Goal: Task Accomplishment & Management: Manage account settings

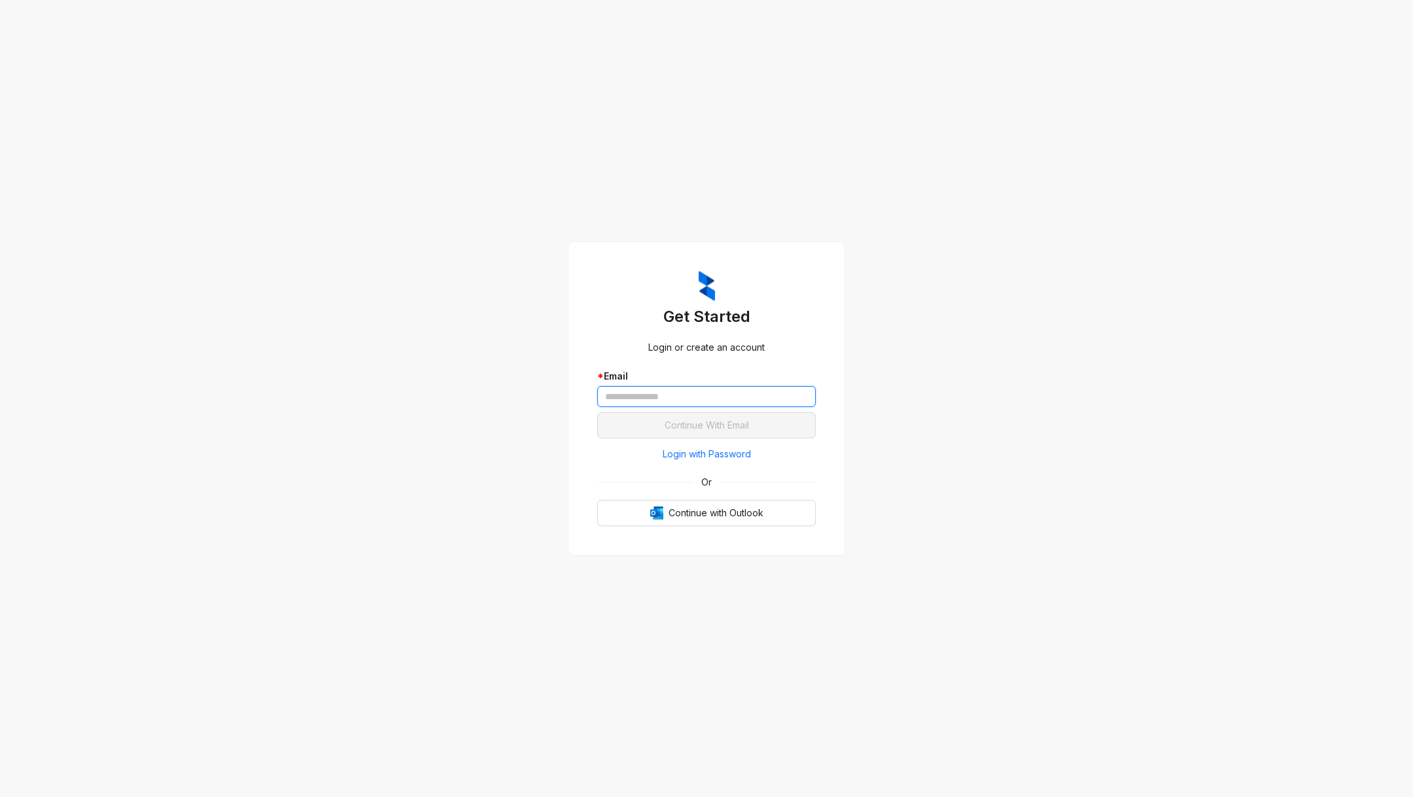
click at [684, 400] on input "text" at bounding box center [706, 396] width 219 height 21
type input "**********"
click at [597, 412] on button "Continue With Email" at bounding box center [706, 425] width 219 height 26
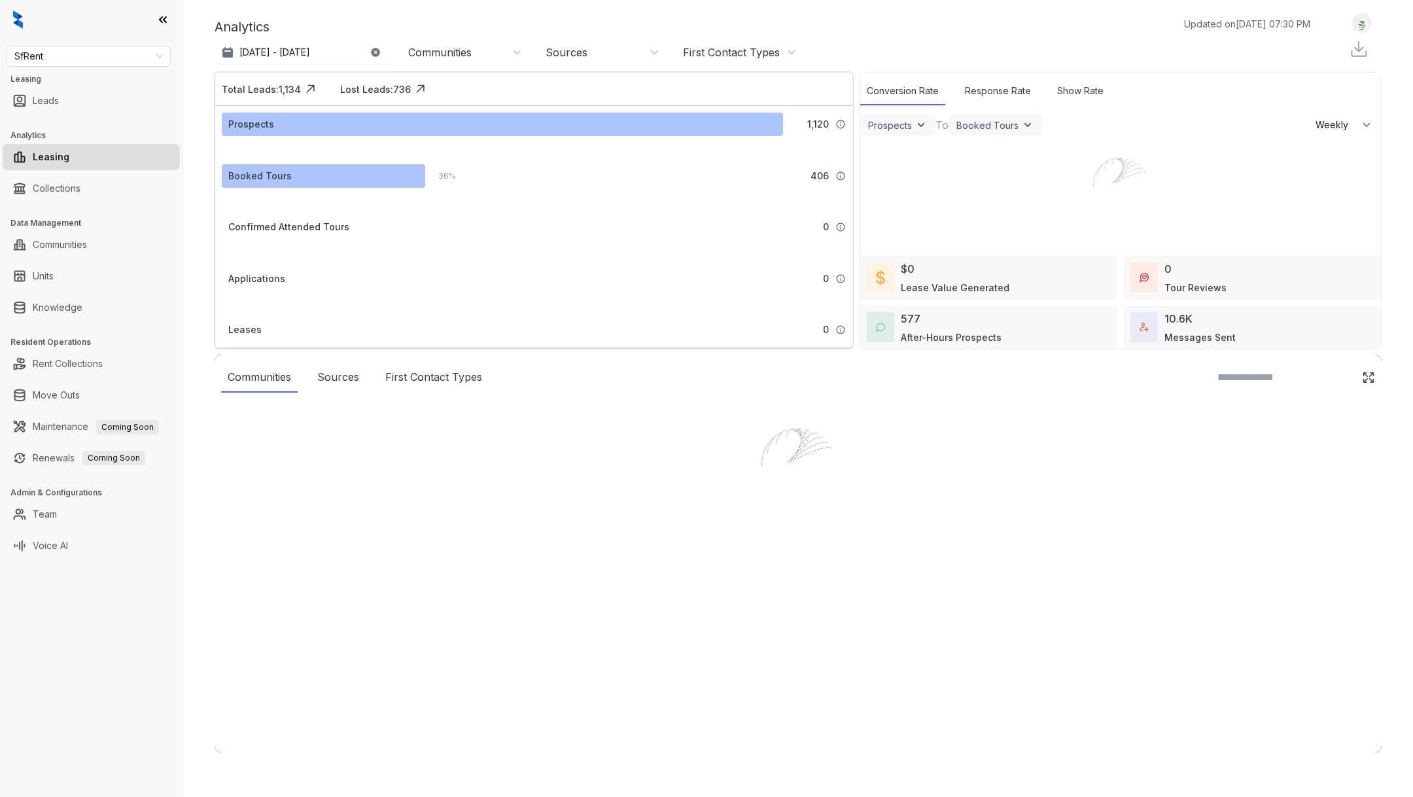
select select "******"
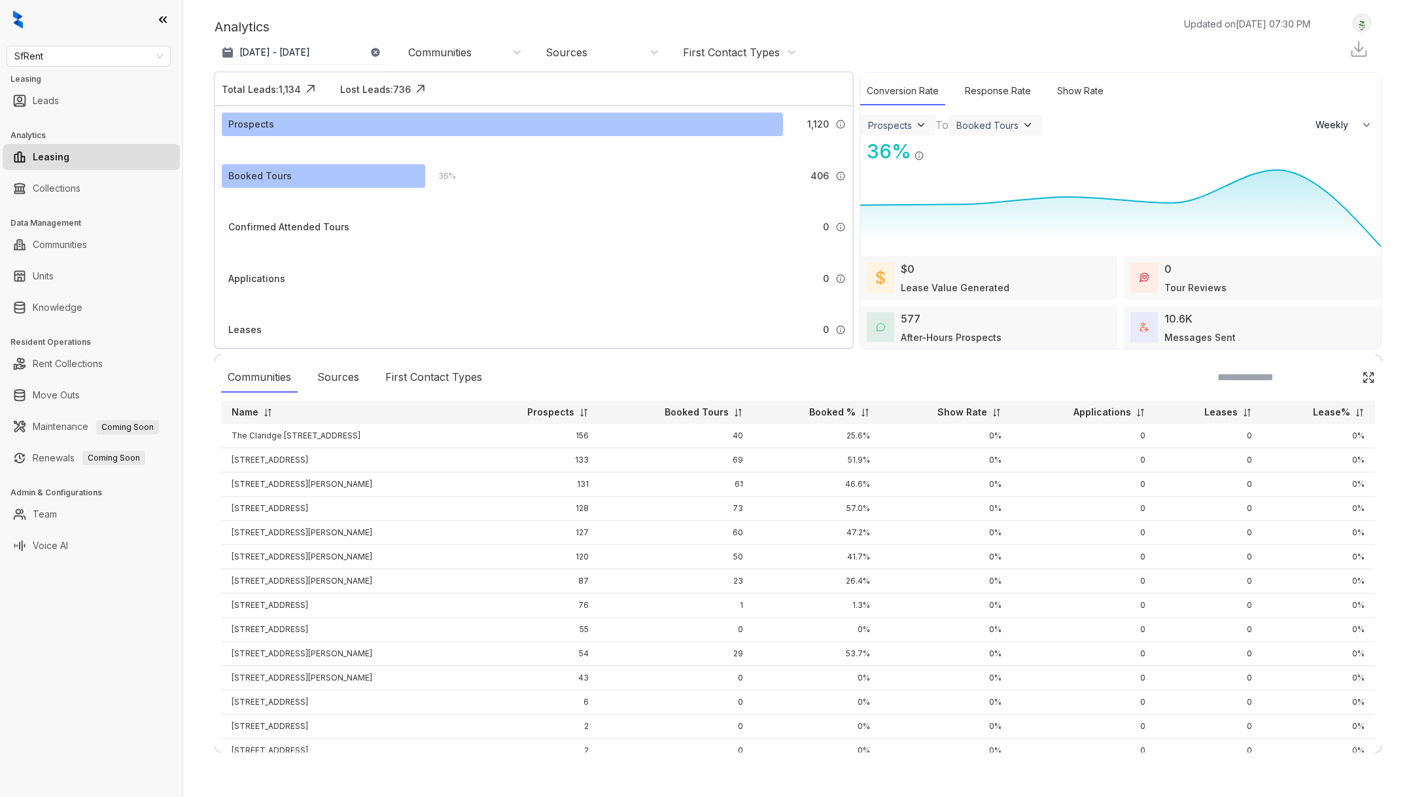
click at [117, 73] on div "SfRent Leasing Leads Analytics Leasing Collections Data Management Communities …" at bounding box center [91, 398] width 183 height 797
click at [115, 64] on span "SfRent" at bounding box center [88, 56] width 149 height 20
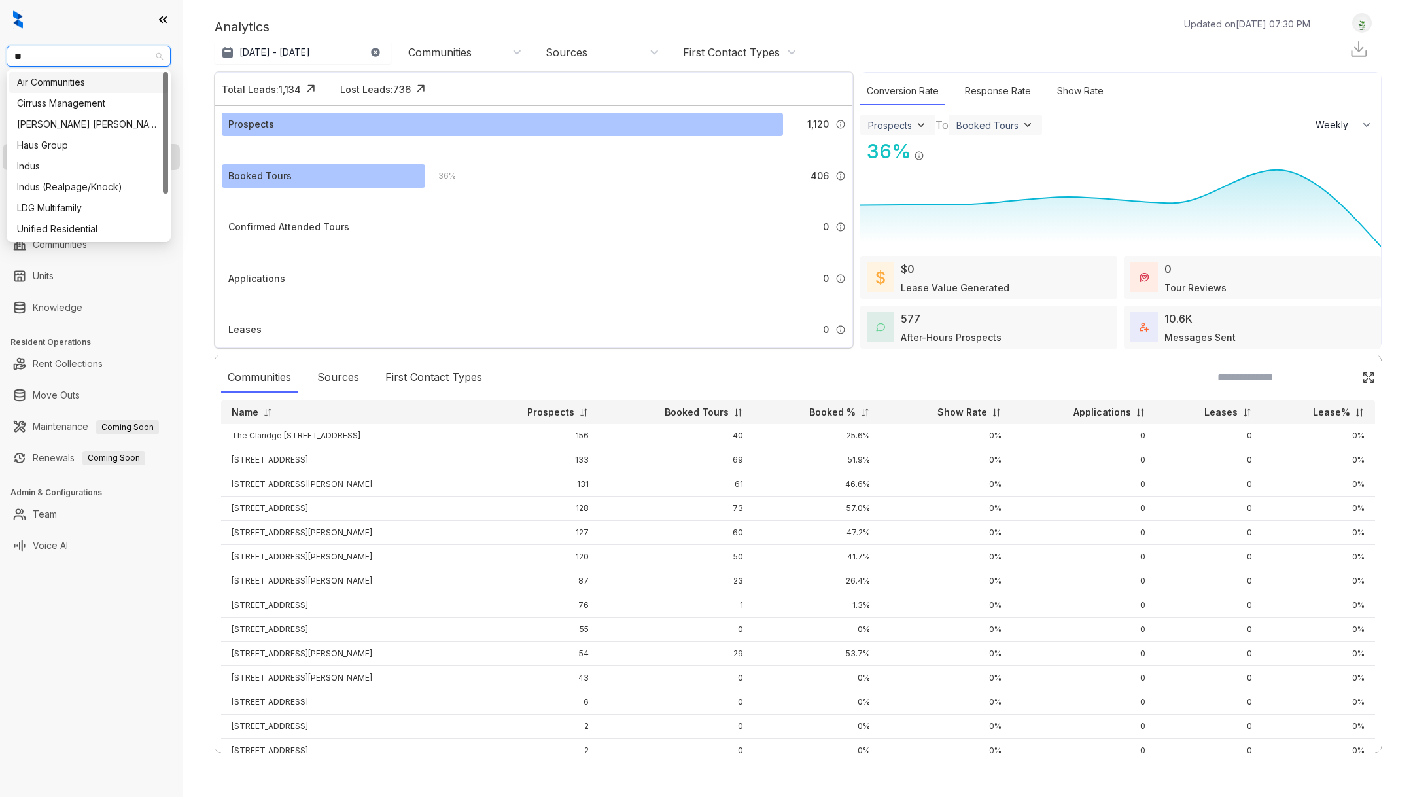
type input "***"
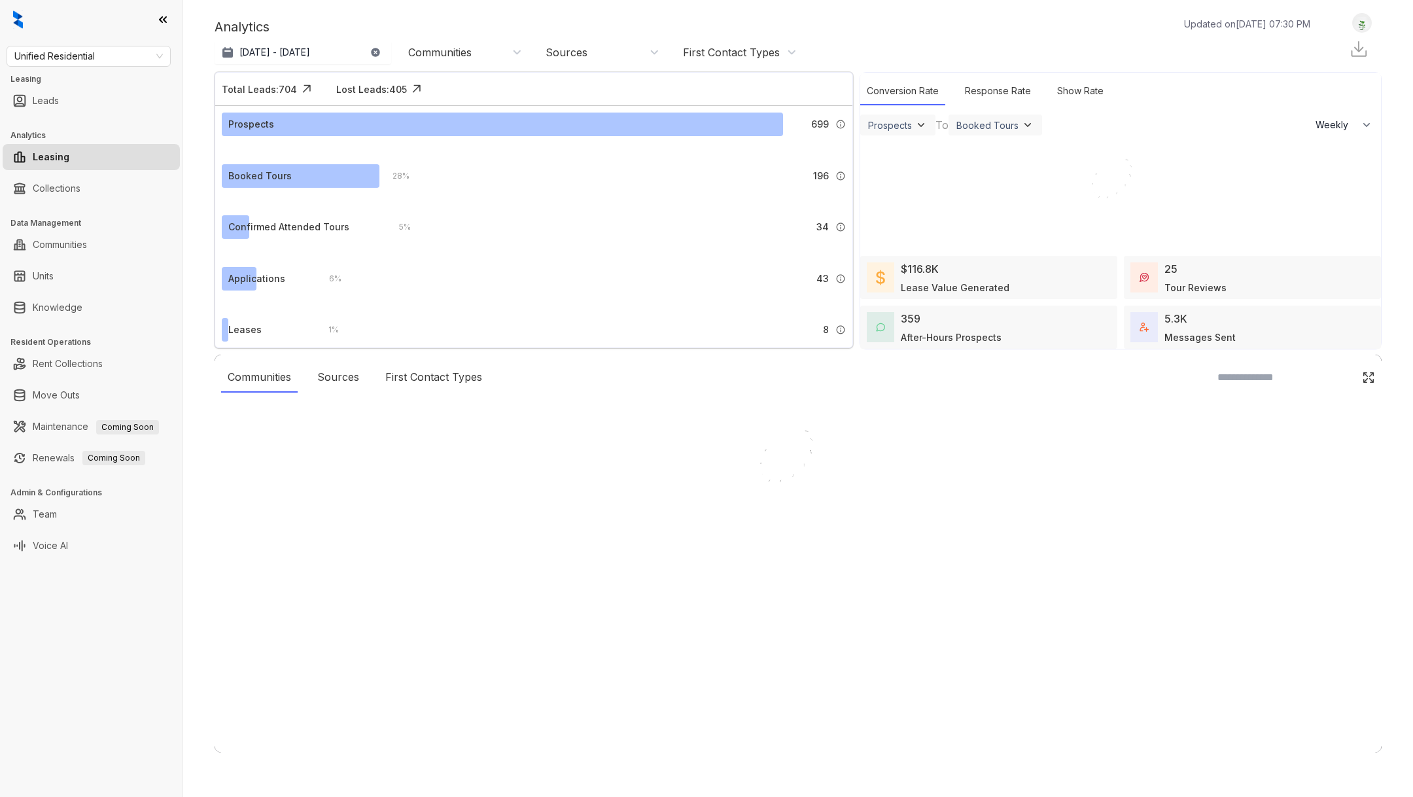
select select "******"
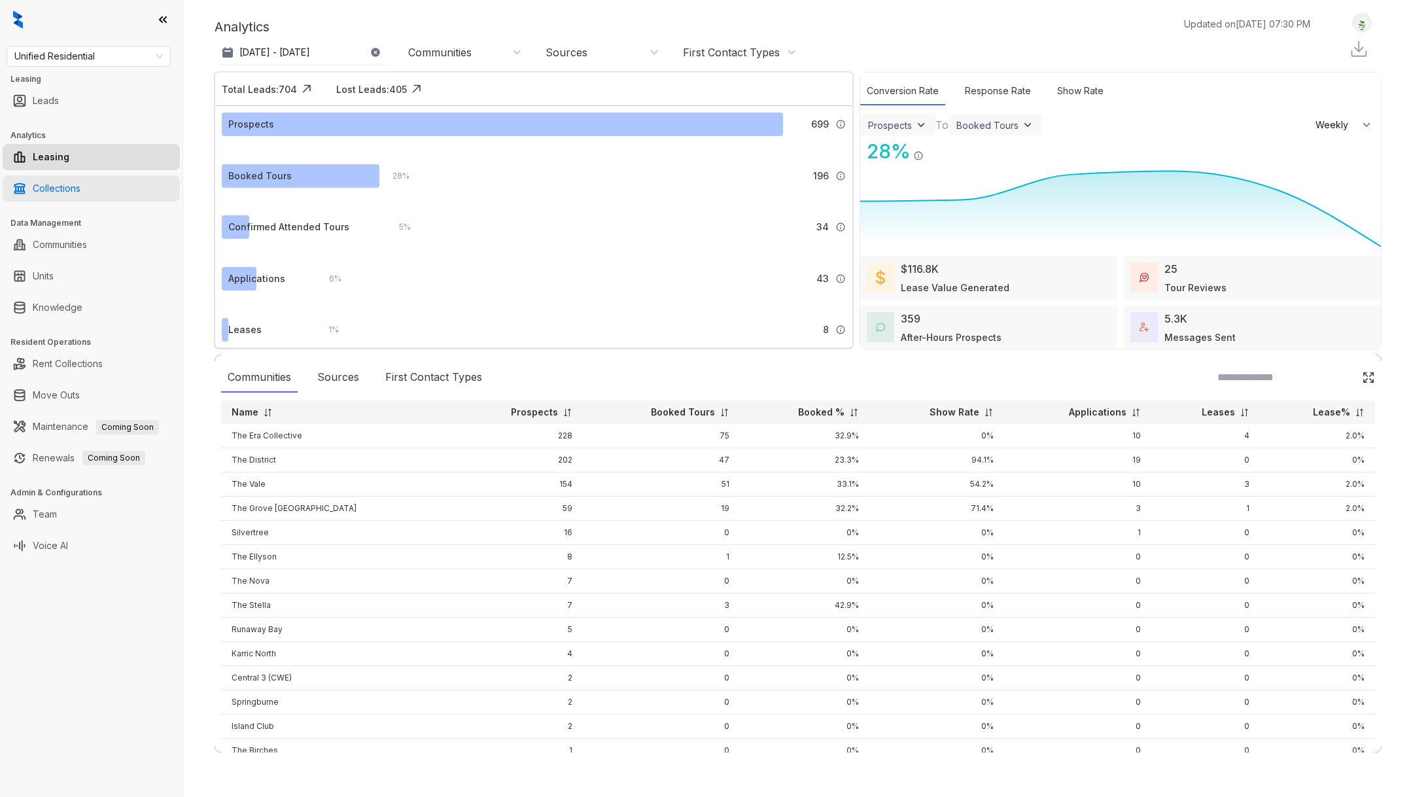
click at [47, 185] on link "Collections" at bounding box center [57, 188] width 48 height 26
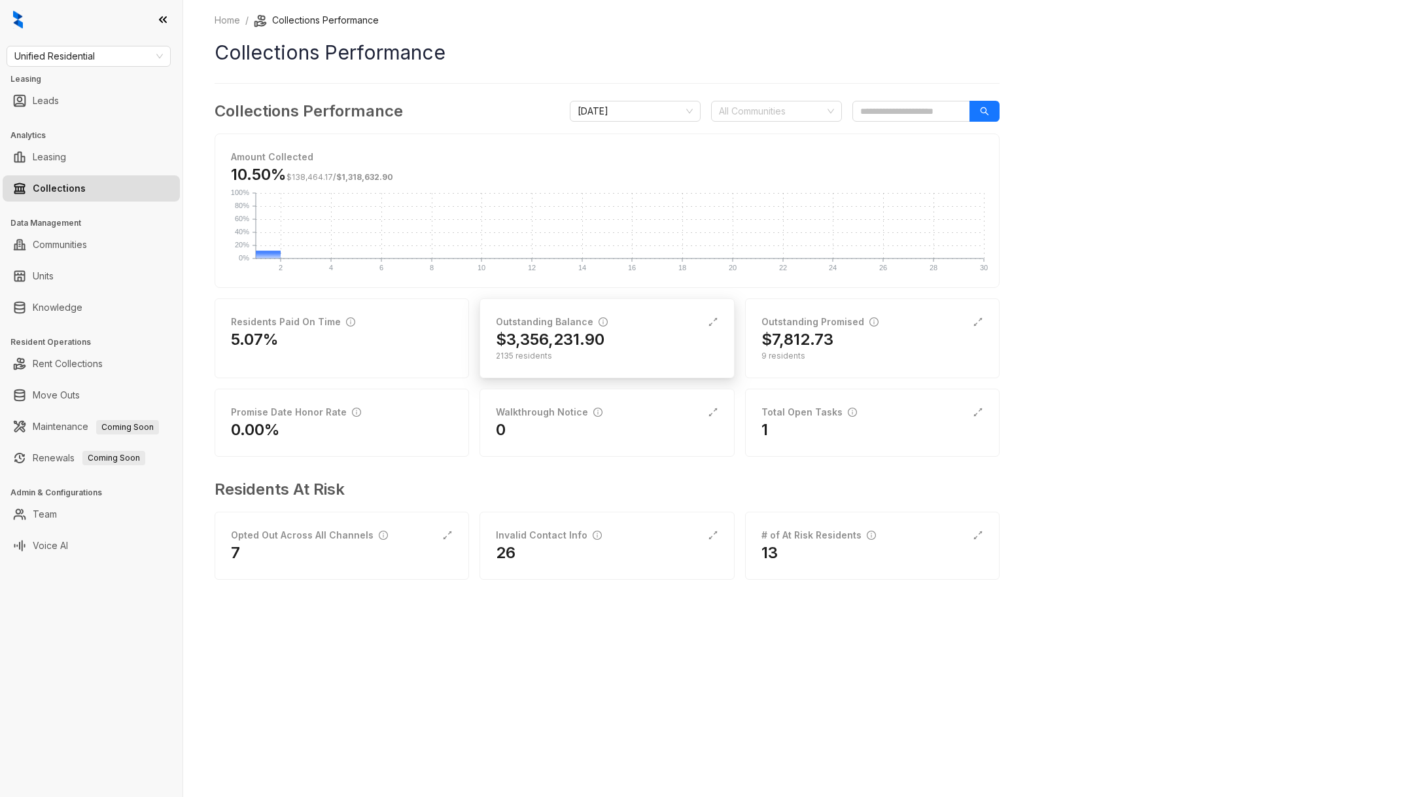
click at [559, 371] on div "Outstanding Balance $3,356,231.90 2135 residents" at bounding box center [607, 338] width 255 height 80
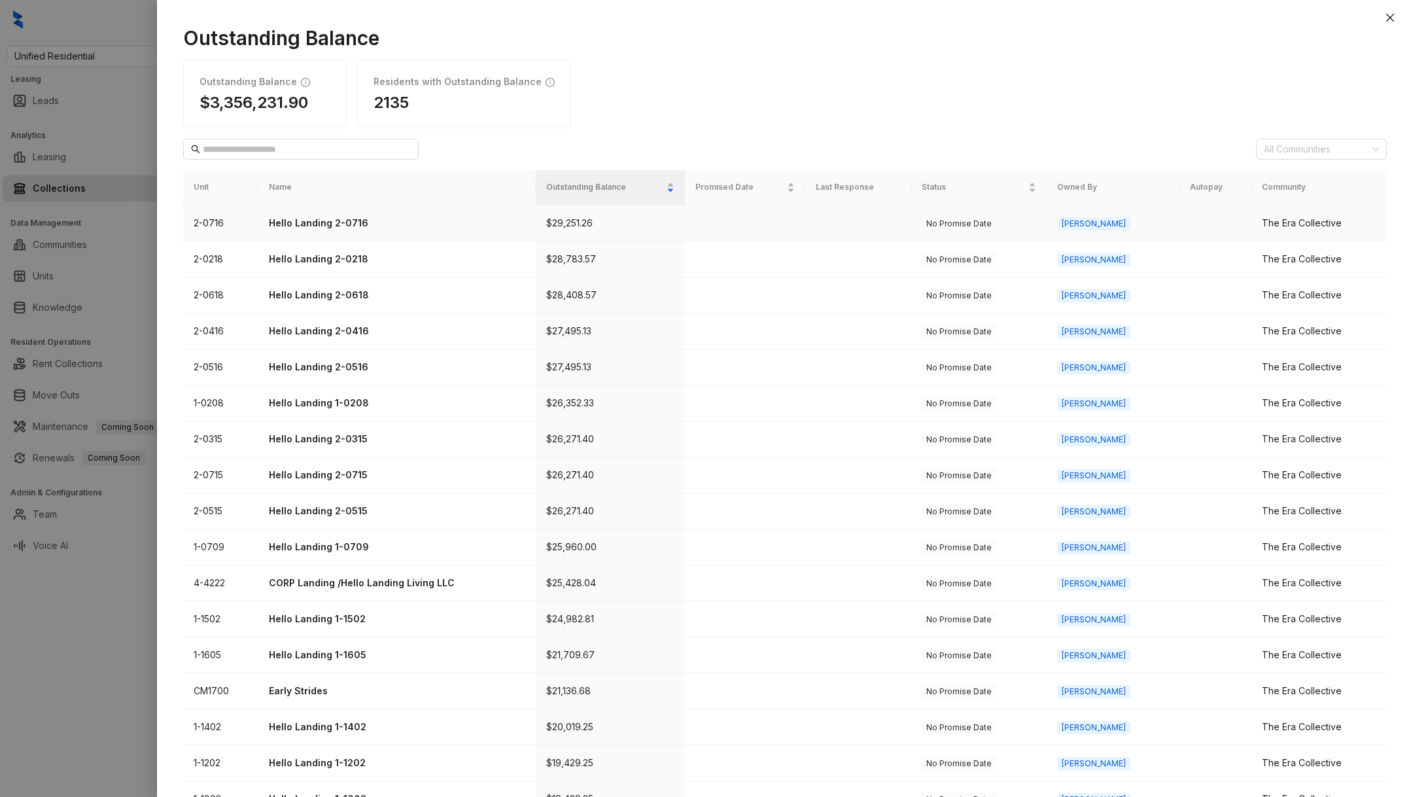
click at [291, 231] on td "Hello Landing 2-0716" at bounding box center [396, 223] width 277 height 36
click at [286, 258] on p "Hello Landing 2-0218" at bounding box center [397, 259] width 257 height 14
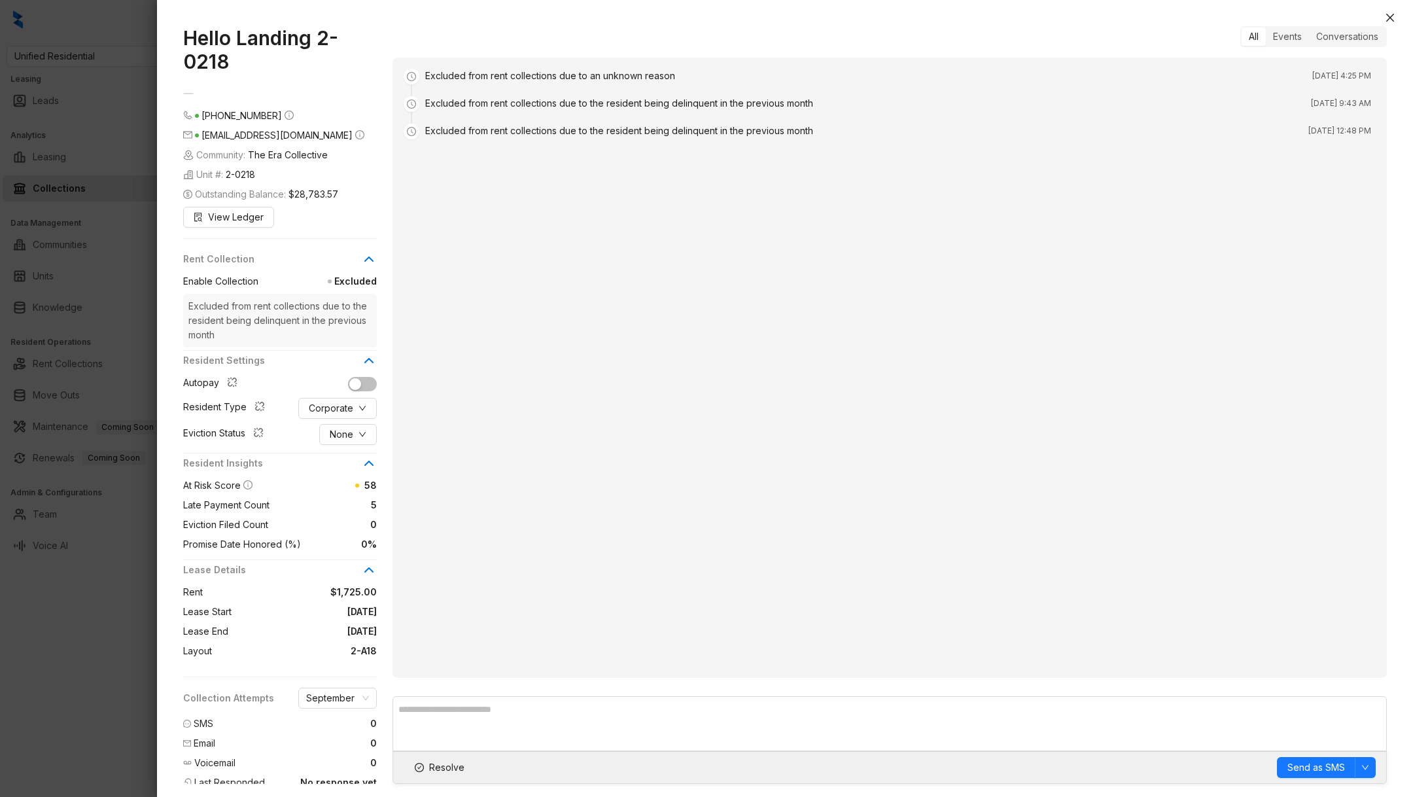
click at [69, 614] on div at bounding box center [706, 398] width 1413 height 797
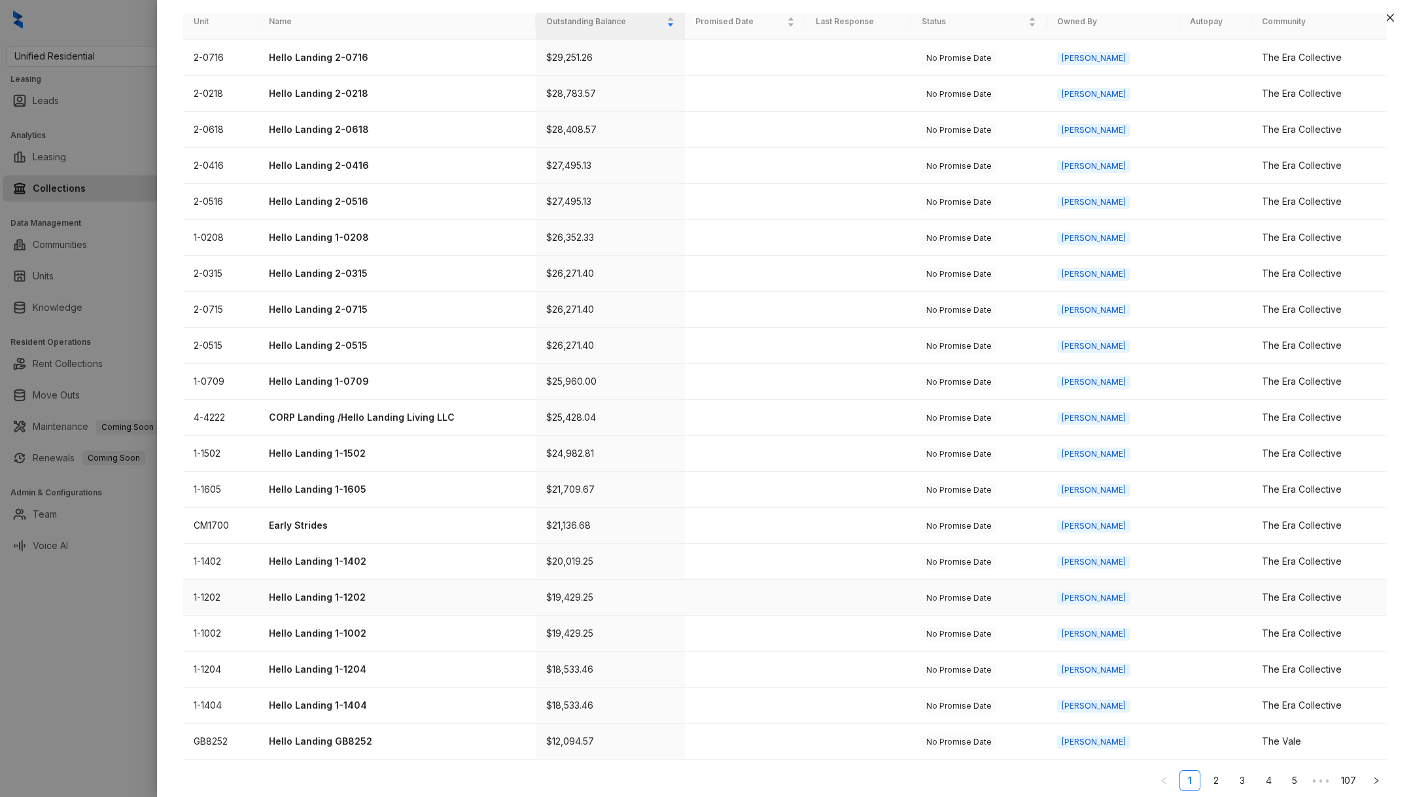
scroll to position [168, 0]
click at [1218, 778] on link "2" at bounding box center [1217, 778] width 20 height 20
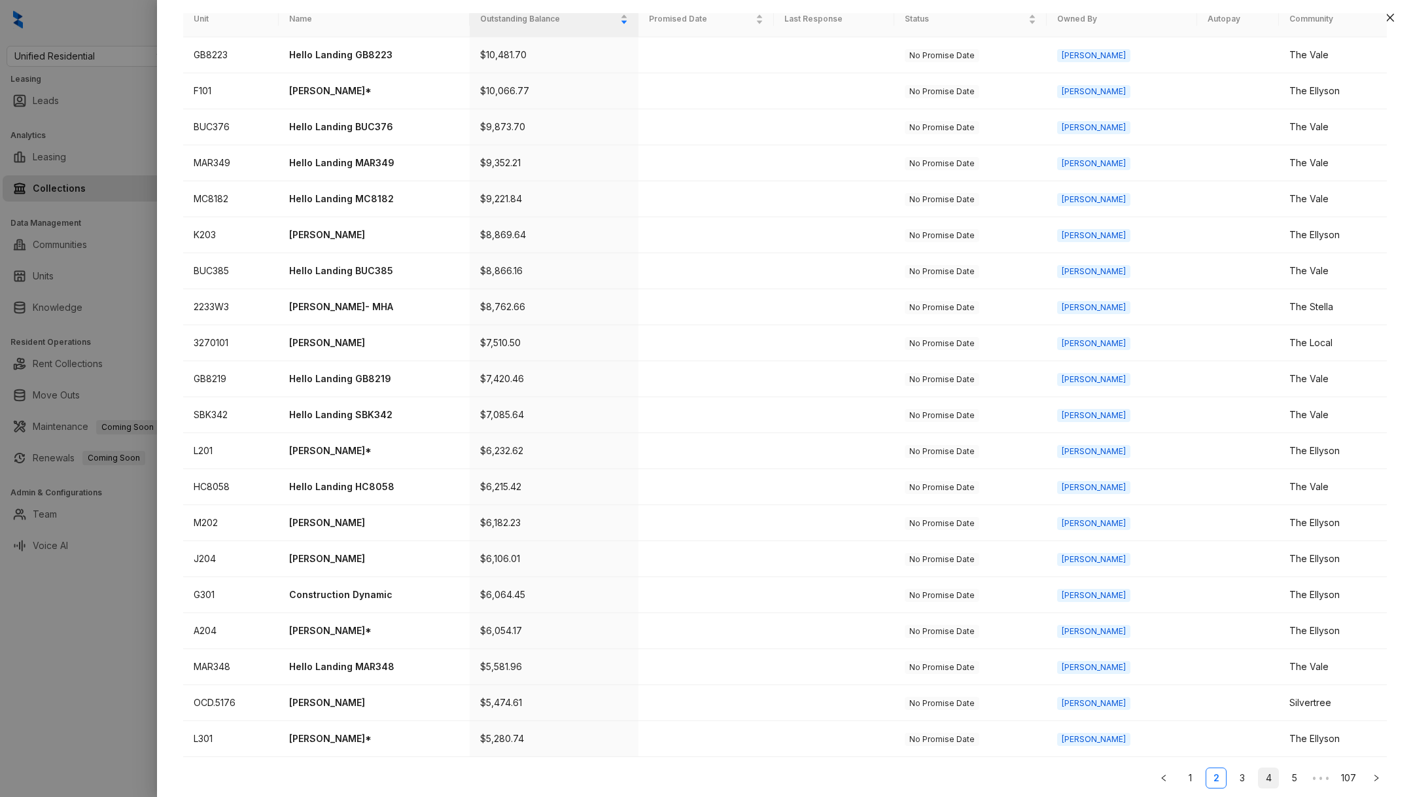
click at [1276, 777] on link "4" at bounding box center [1269, 778] width 20 height 20
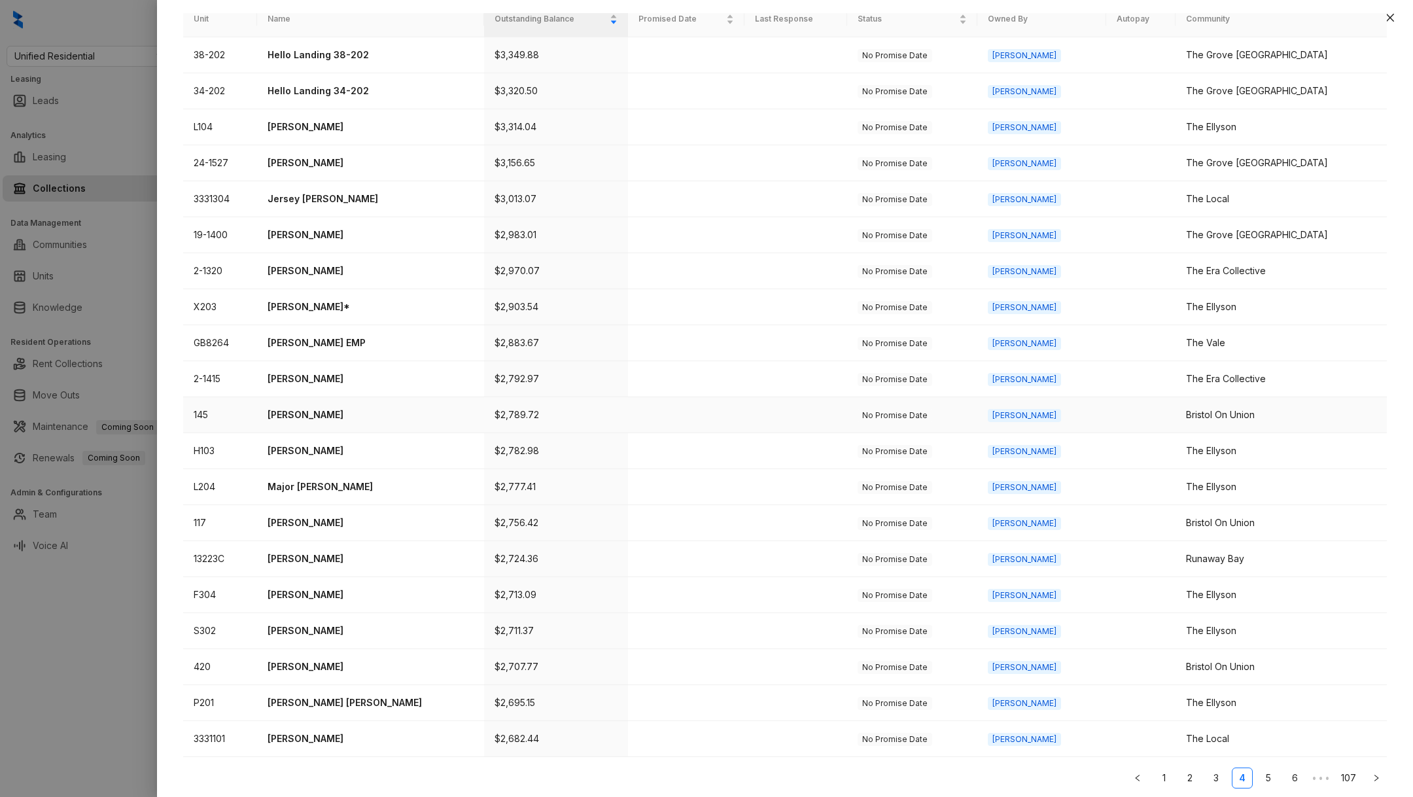
click at [337, 404] on td "[PERSON_NAME]" at bounding box center [370, 415] width 227 height 36
click at [330, 402] on td "[PERSON_NAME]" at bounding box center [370, 415] width 227 height 36
click at [304, 420] on td "[PERSON_NAME]" at bounding box center [370, 415] width 227 height 36
click at [310, 412] on p "[PERSON_NAME]" at bounding box center [371, 415] width 206 height 14
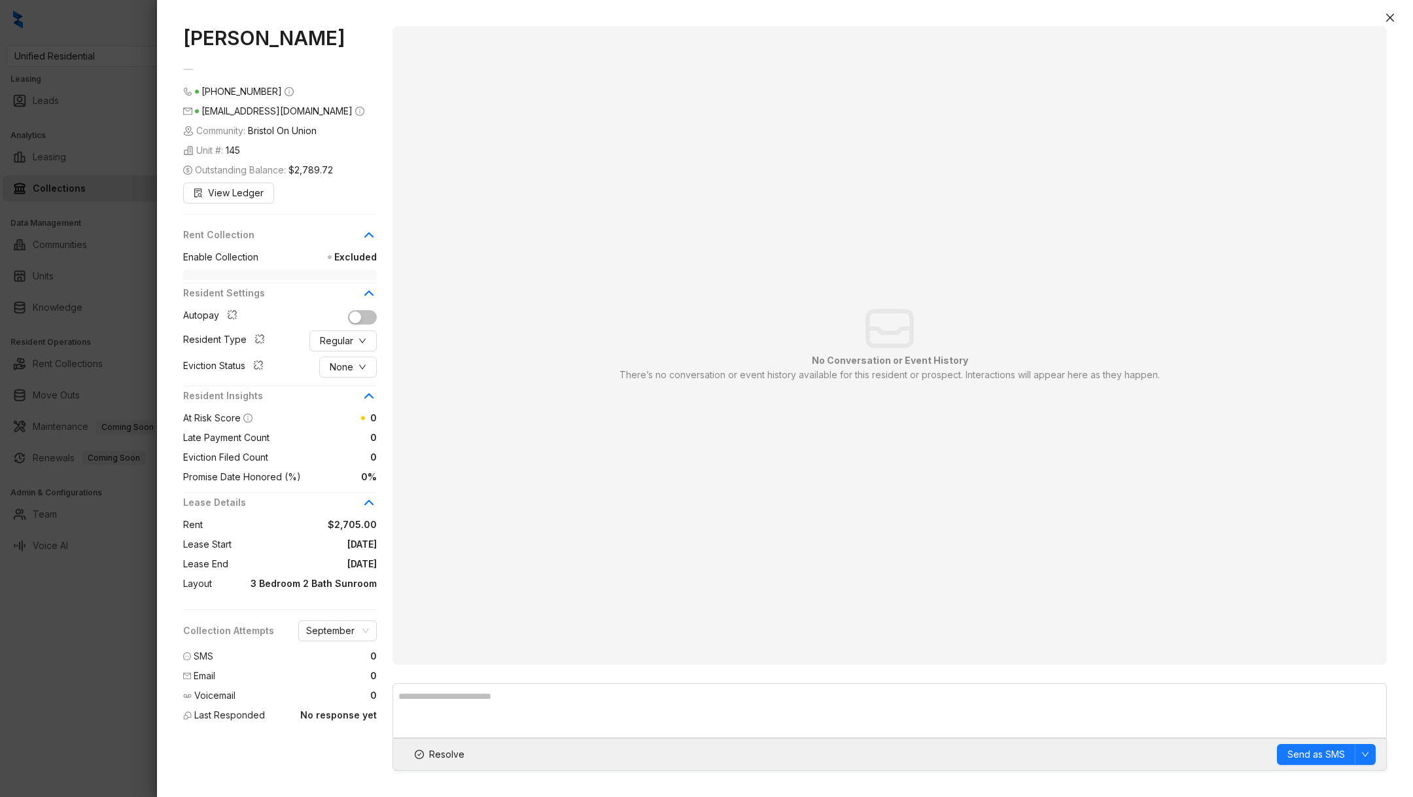
click at [63, 673] on div at bounding box center [706, 398] width 1413 height 797
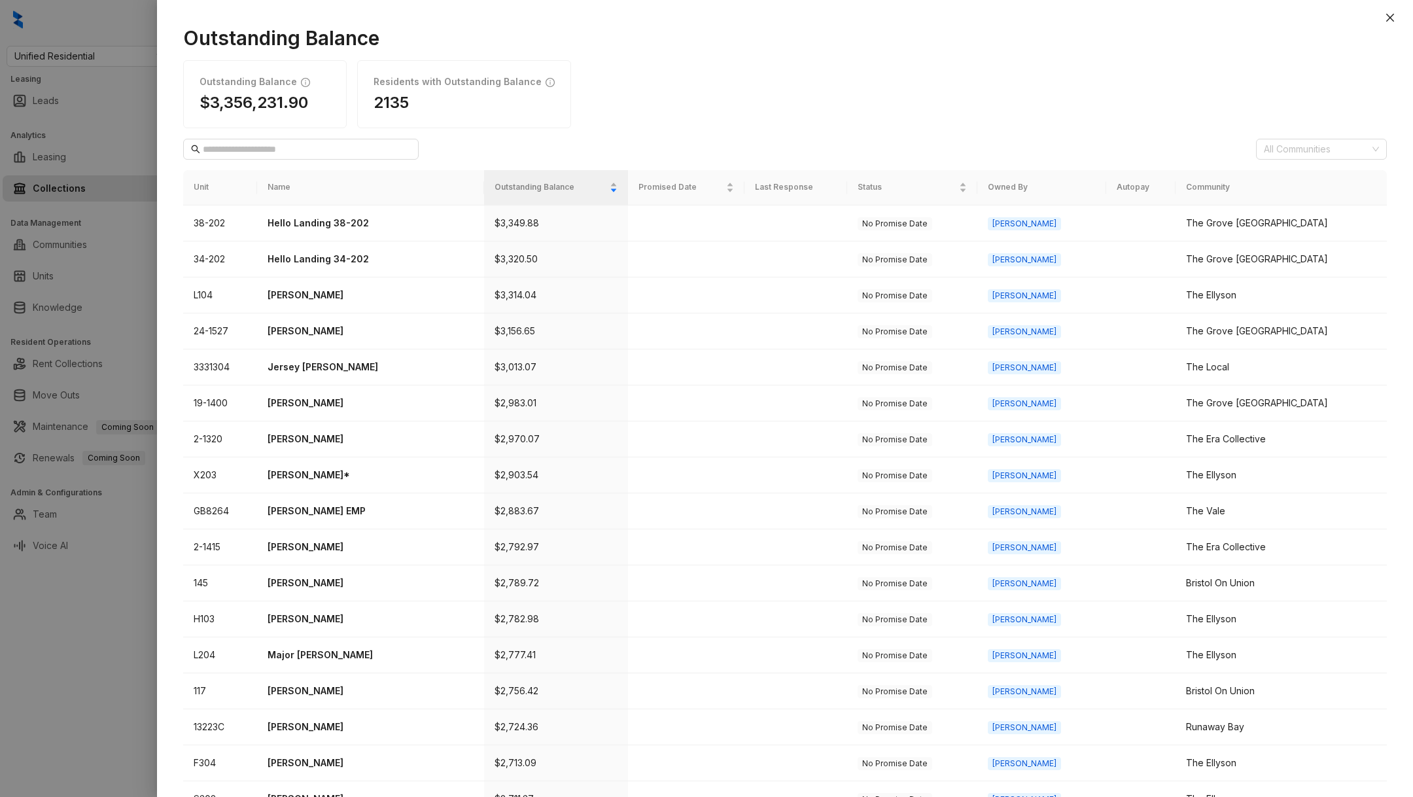
click at [105, 572] on div at bounding box center [706, 398] width 1413 height 797
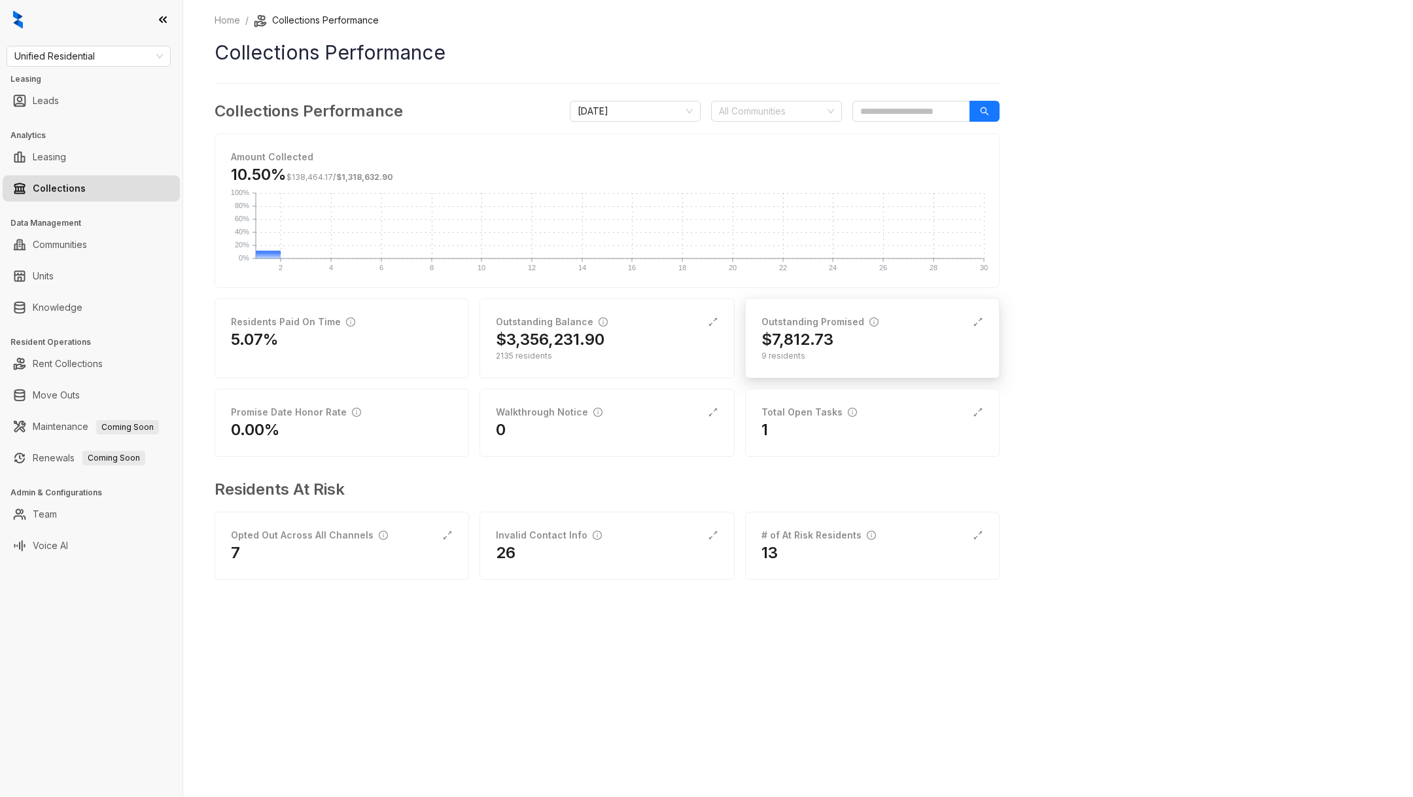
click at [811, 325] on div "Outstanding Promised" at bounding box center [820, 322] width 117 height 14
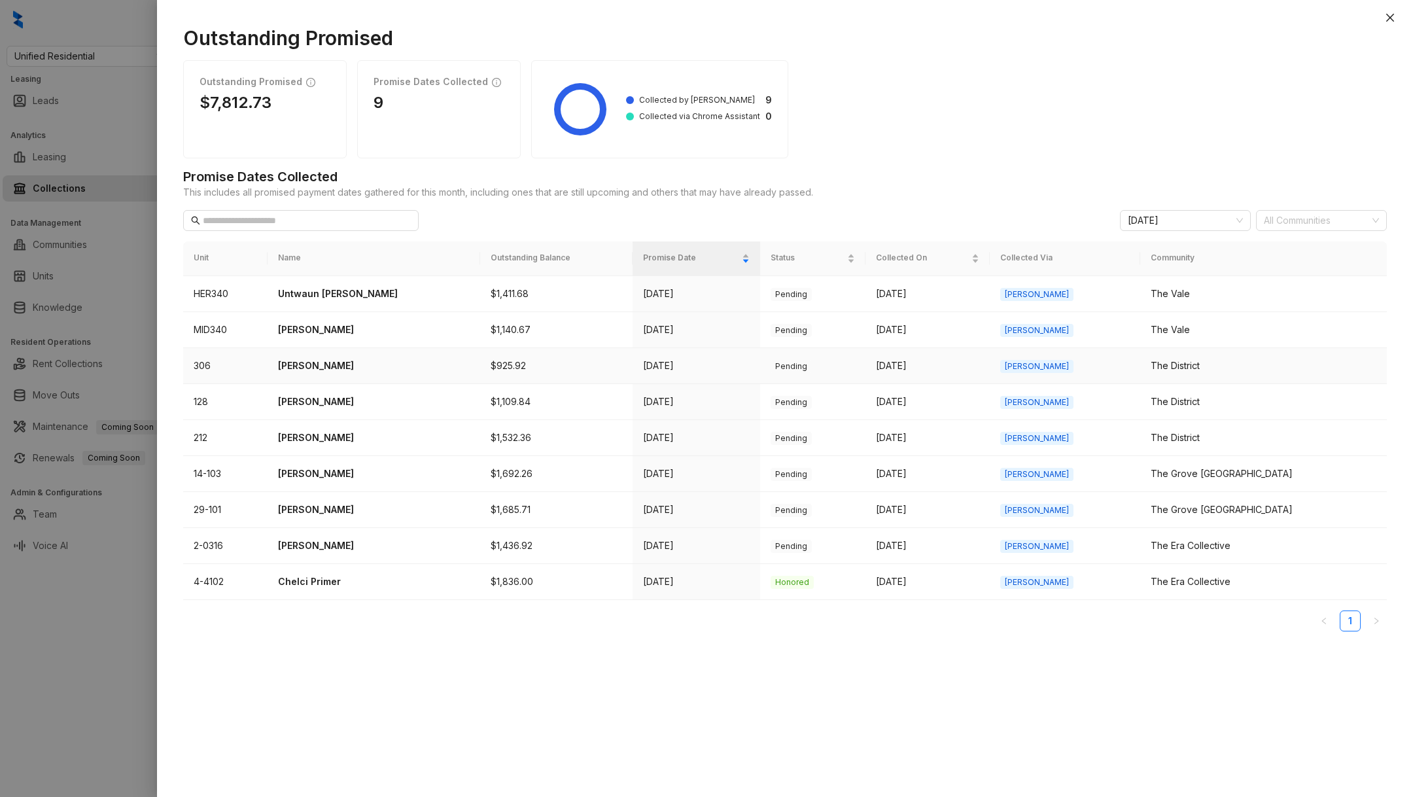
click at [323, 363] on p "[PERSON_NAME]" at bounding box center [374, 366] width 192 height 14
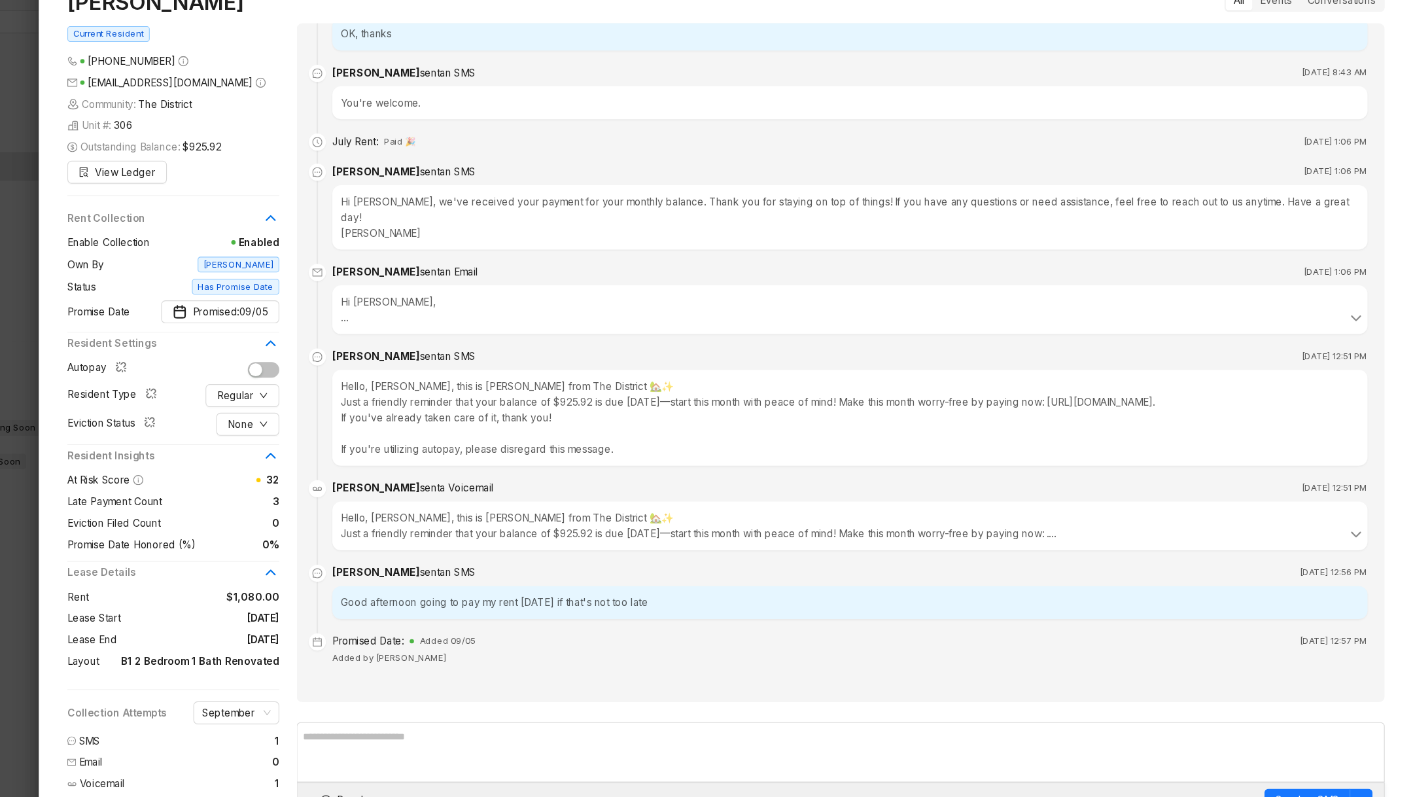
click at [711, 594] on div "Good afternoon going to pay my rent [DATE] if that's not too late" at bounding box center [898, 587] width 946 height 30
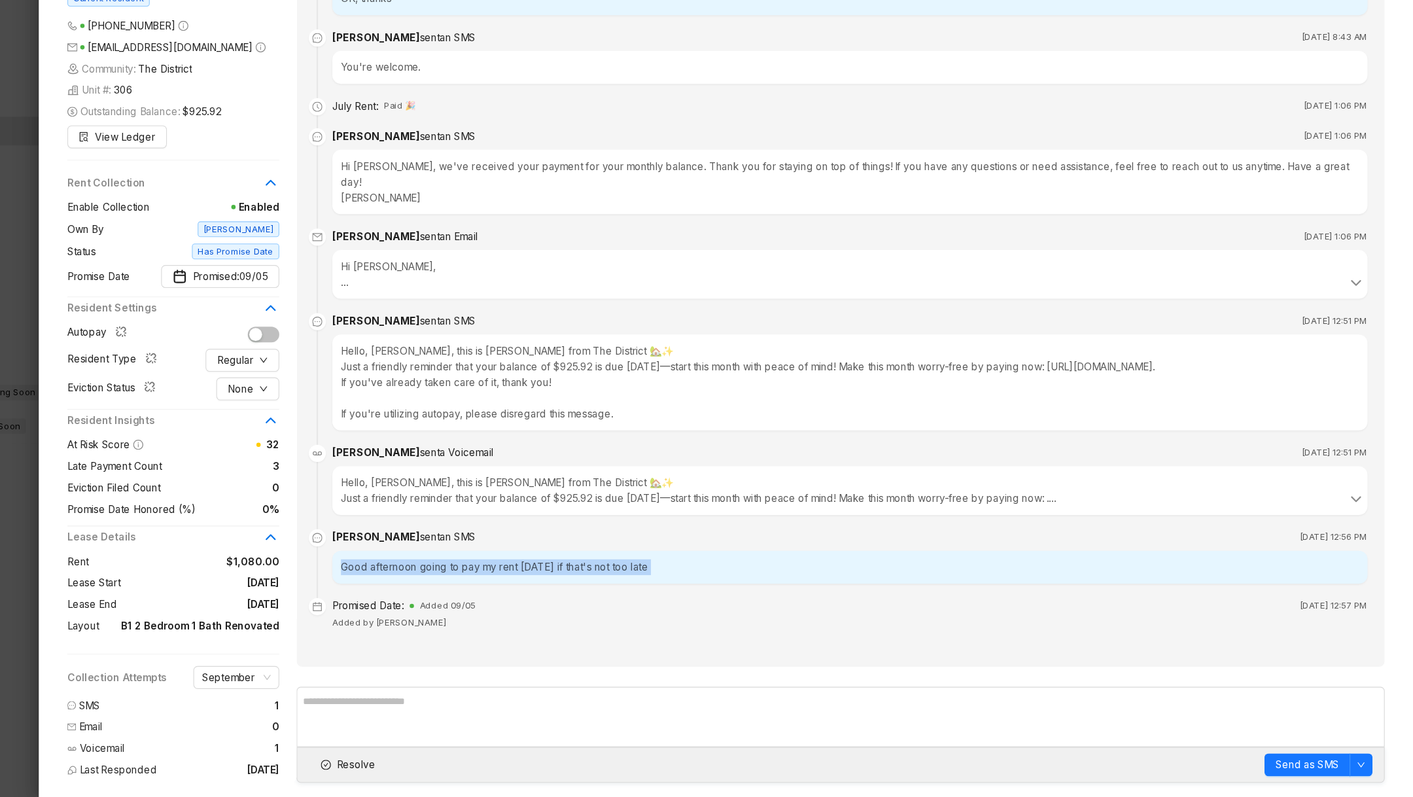
click at [139, 713] on div at bounding box center [706, 398] width 1413 height 797
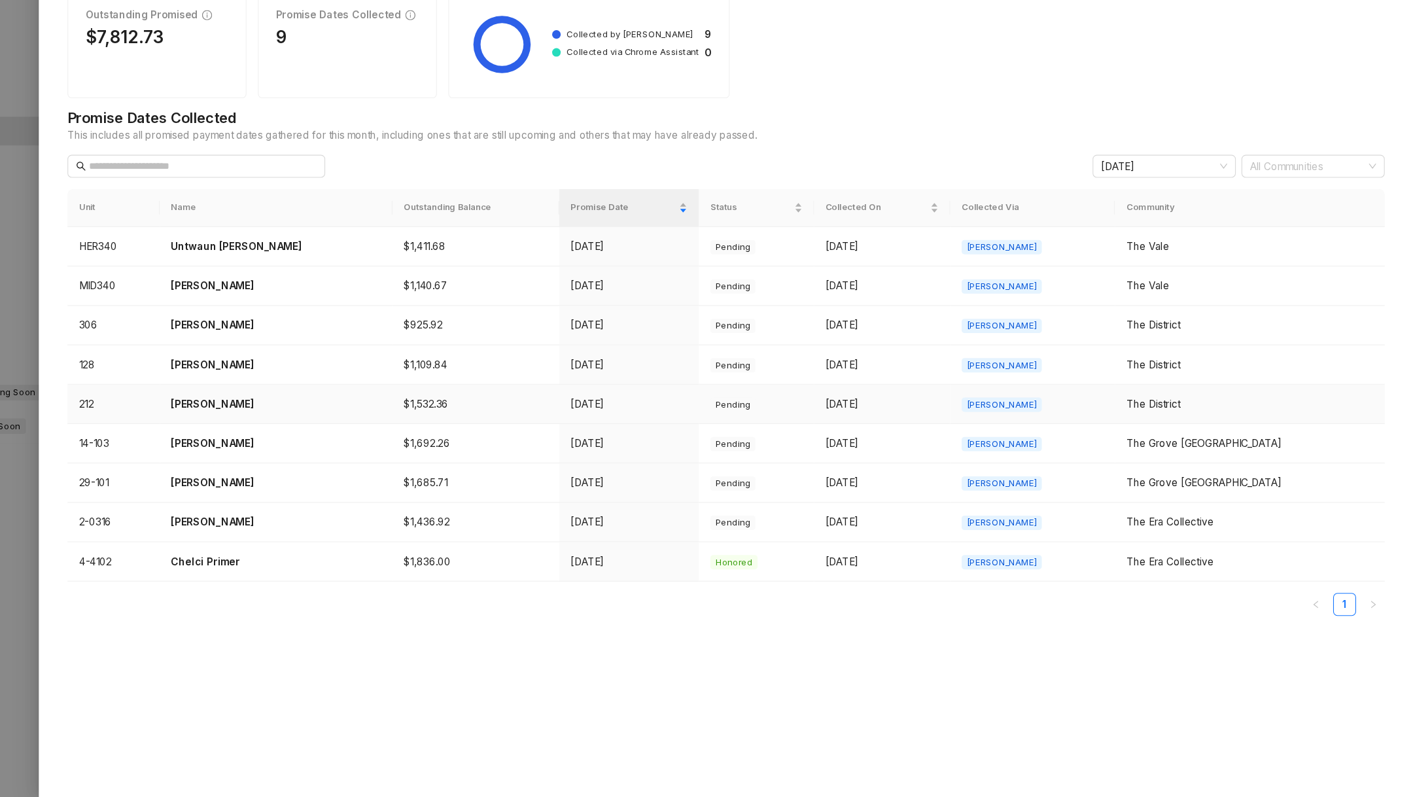
click at [346, 435] on p "[PERSON_NAME]" at bounding box center [374, 438] width 192 height 14
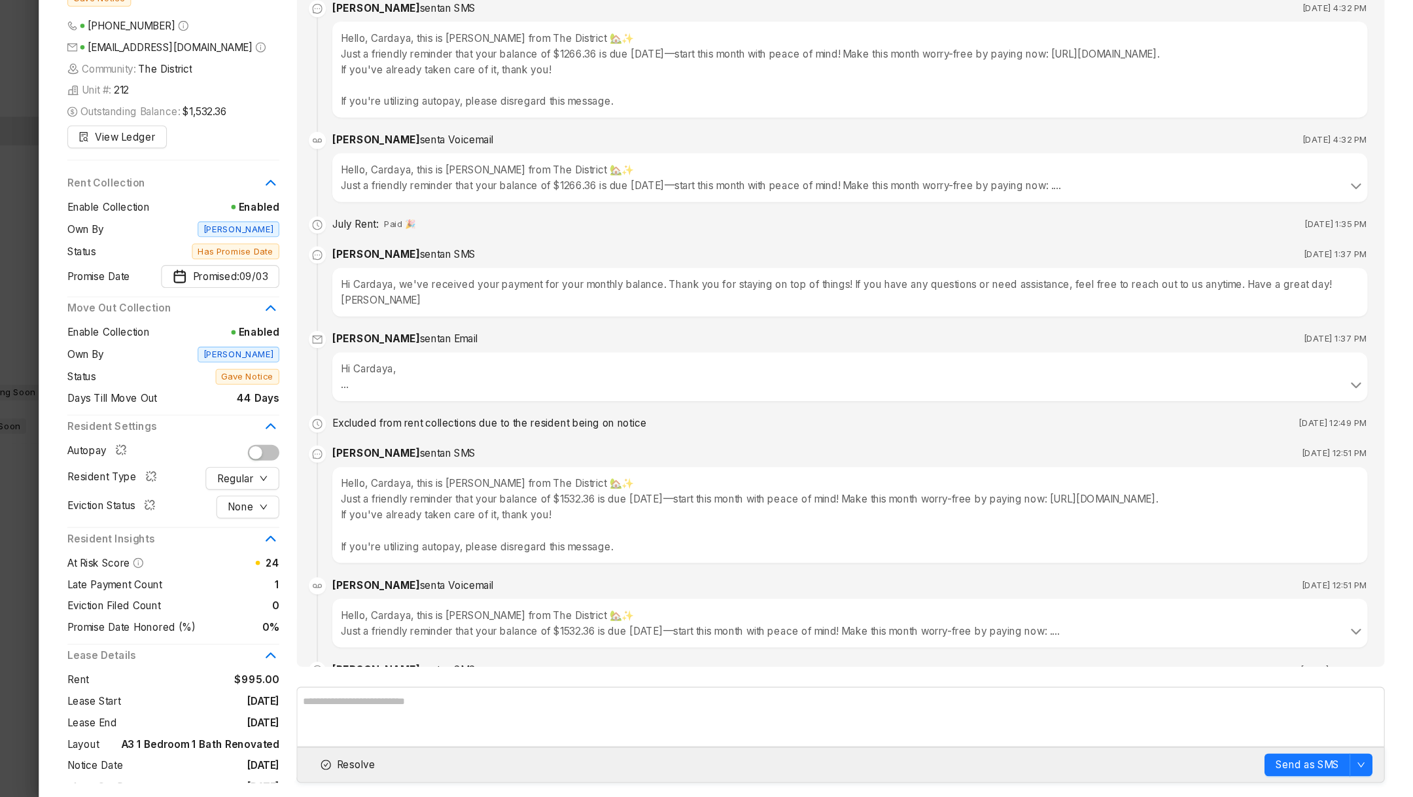
scroll to position [336, 0]
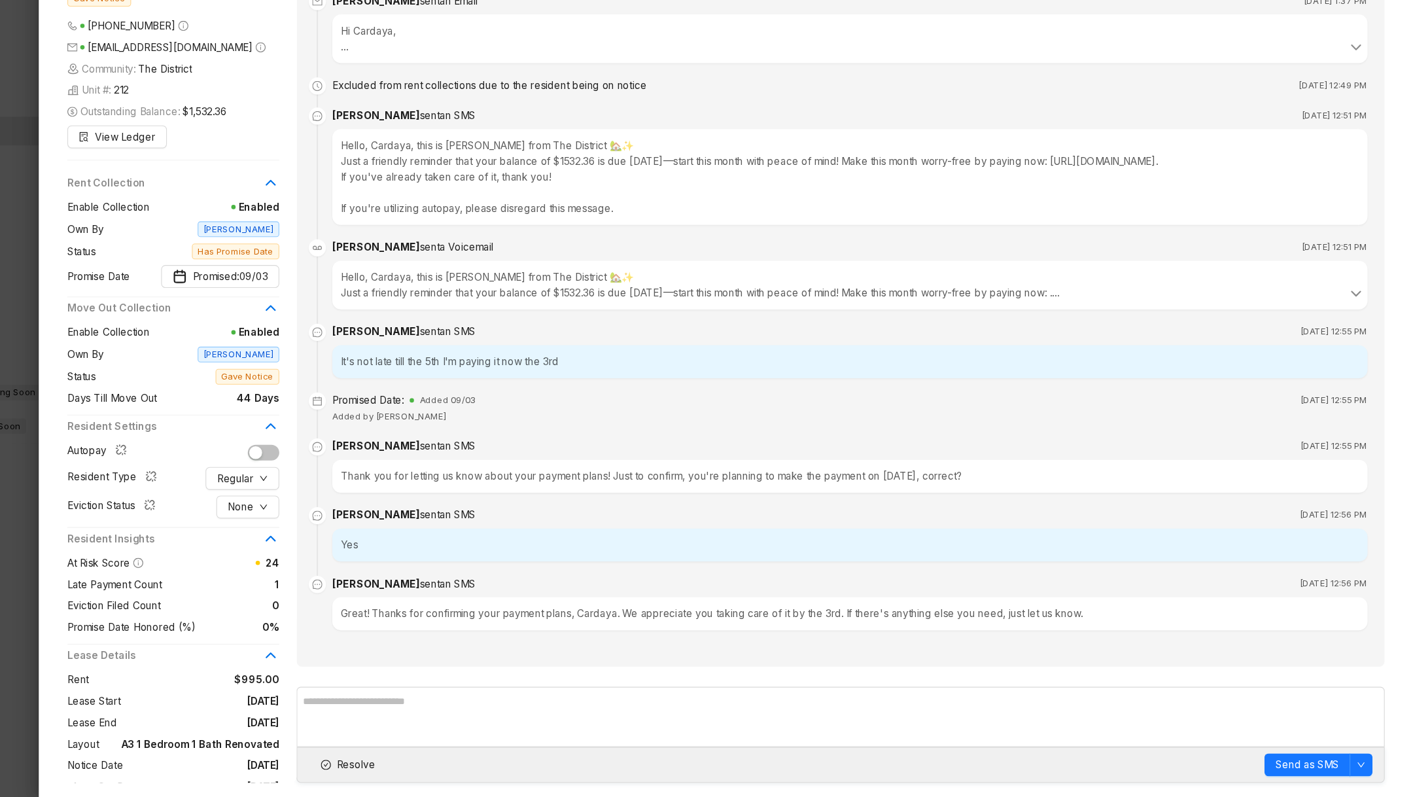
click at [460, 507] on div "Thank you for letting us know about your payment plans! Just to confirm, you're…" at bounding box center [898, 504] width 946 height 30
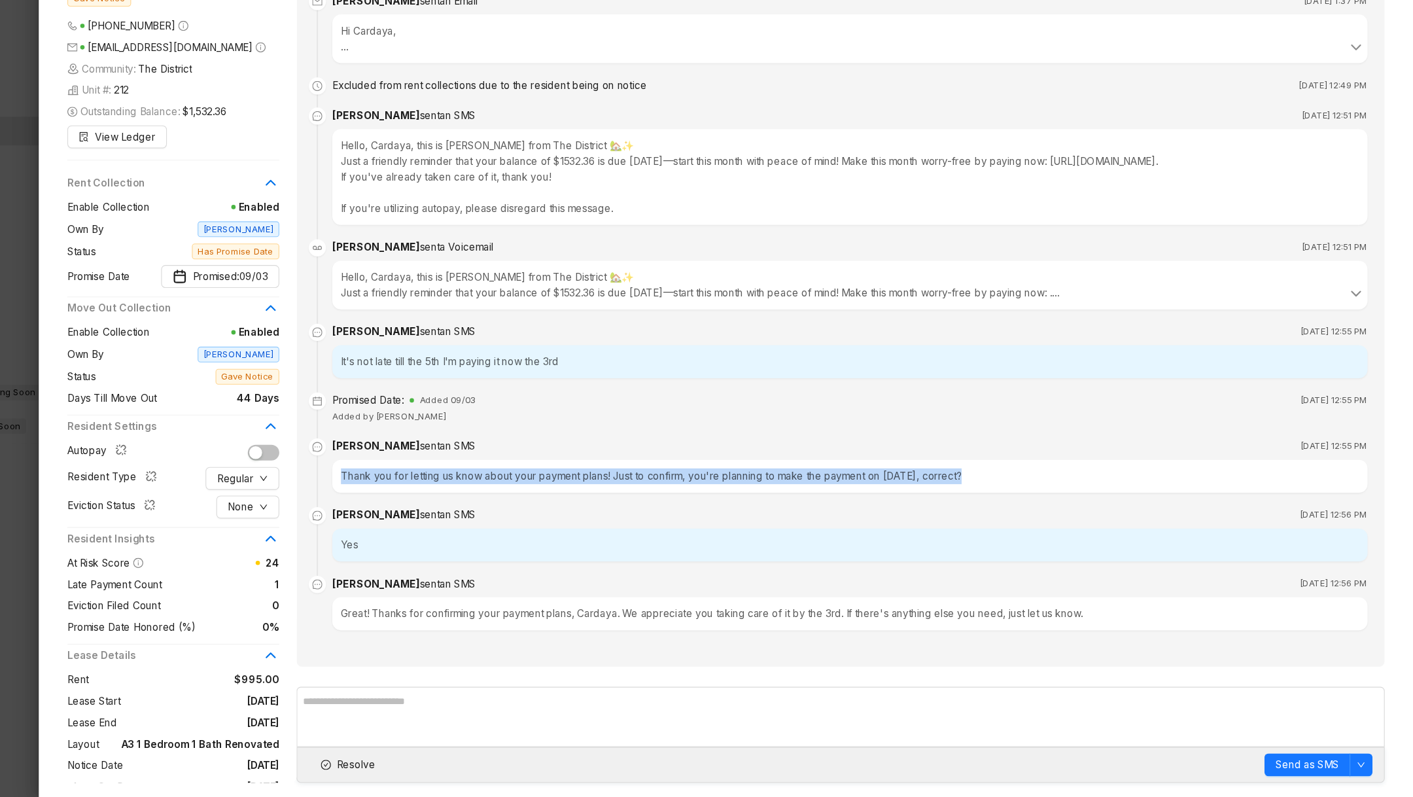
click at [460, 507] on div "Thank you for letting us know about your payment plans! Just to confirm, you're…" at bounding box center [898, 504] width 946 height 30
click at [455, 507] on div "Thank you for letting us know about your payment plans! Just to confirm, you're…" at bounding box center [898, 504] width 946 height 30
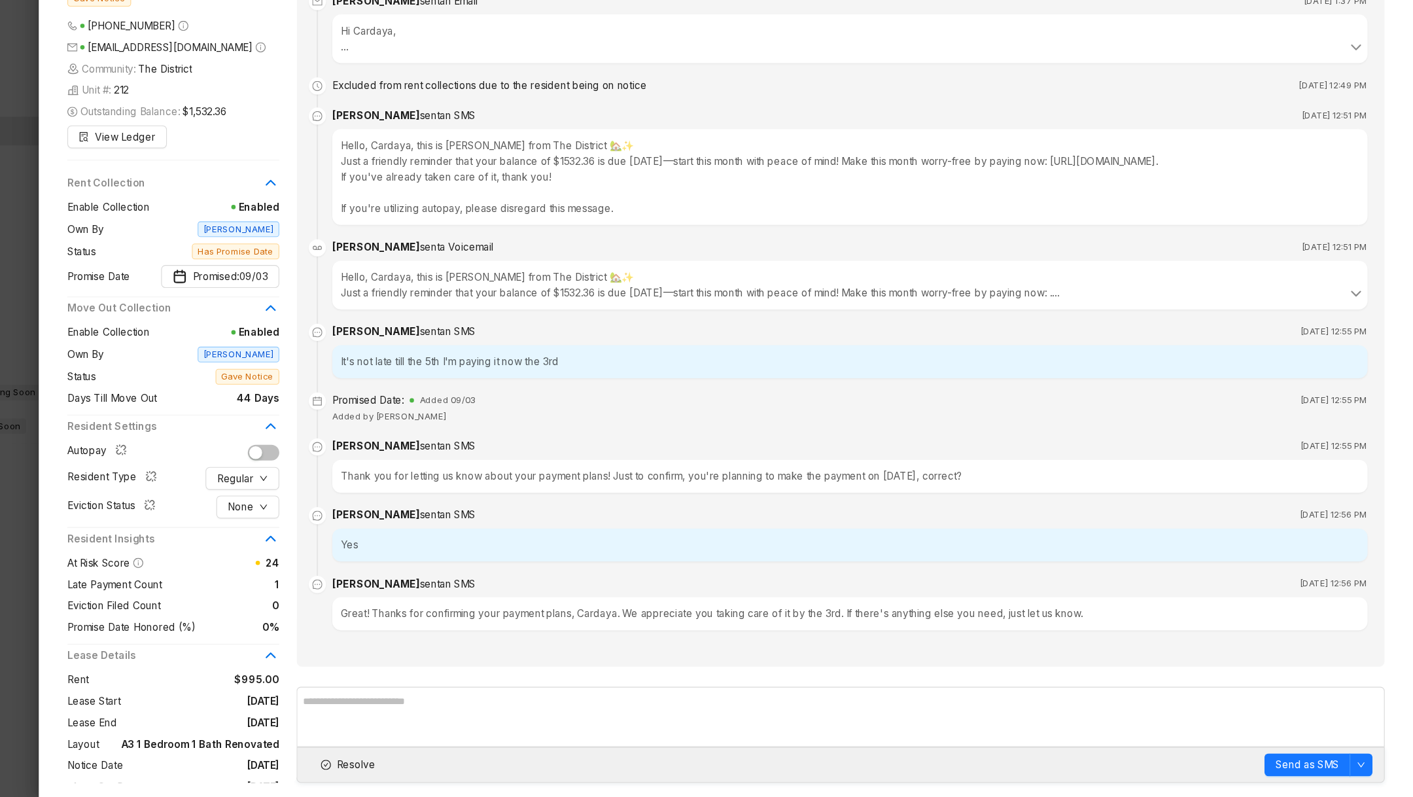
click at [455, 507] on div "Thank you for letting us know about your payment plans! Just to confirm, you're…" at bounding box center [898, 504] width 946 height 30
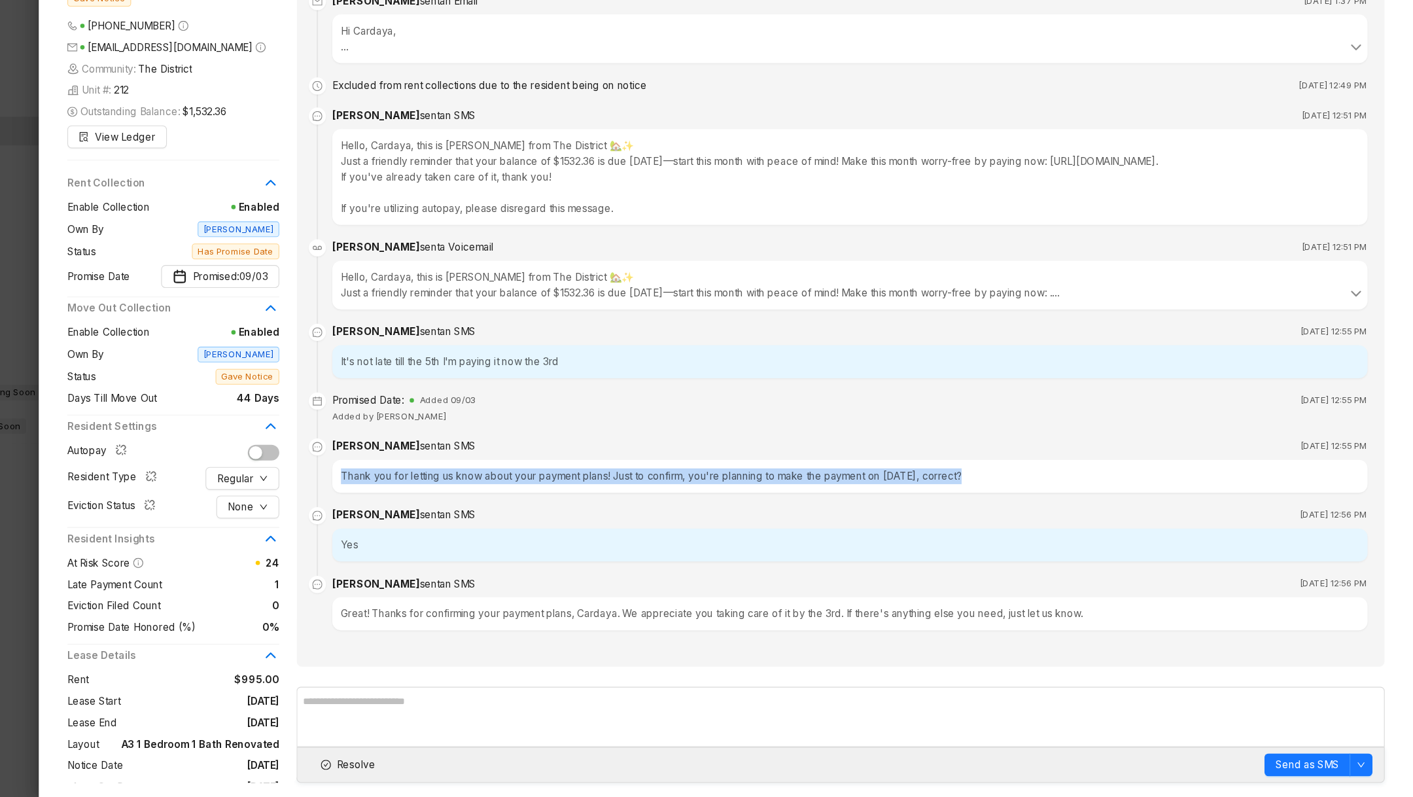
click at [455, 507] on div "Thank you for letting us know about your payment plans! Just to confirm, you're…" at bounding box center [898, 504] width 946 height 30
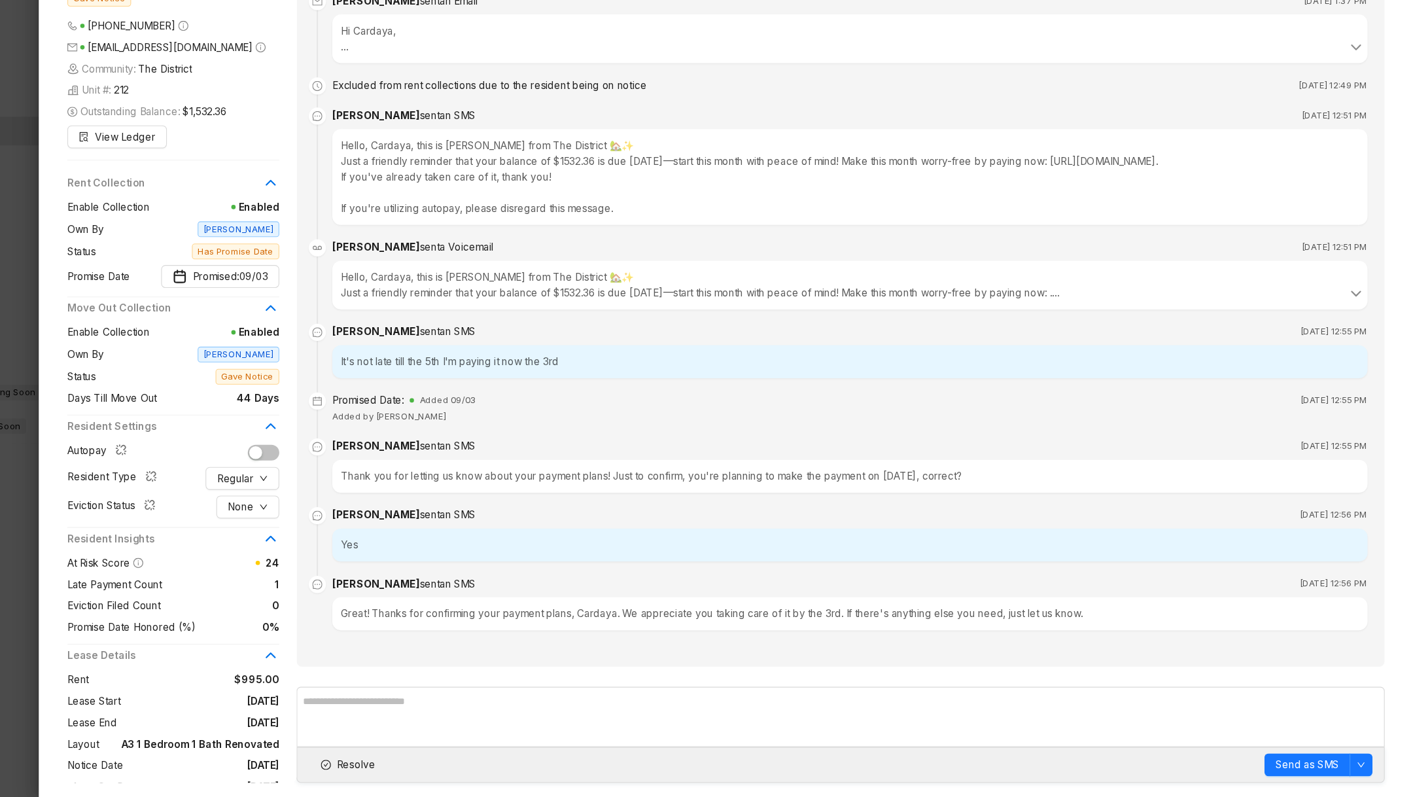
click at [133, 672] on div at bounding box center [706, 398] width 1413 height 797
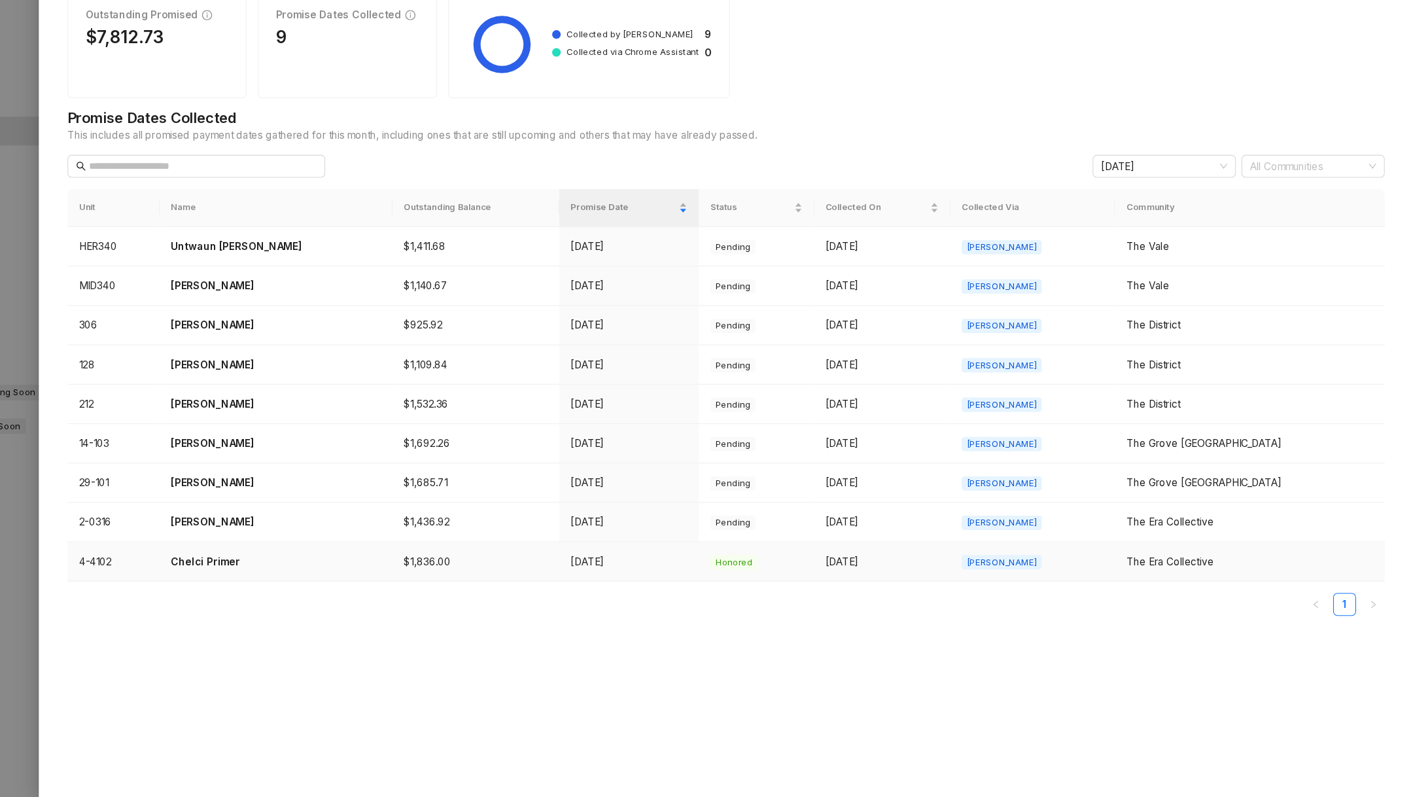
click at [358, 592] on td "Chelci Primer" at bounding box center [374, 582] width 213 height 36
click at [334, 570] on td "Chelci Primer" at bounding box center [374, 582] width 213 height 36
click at [337, 564] on td "Chelci Primer" at bounding box center [374, 582] width 213 height 36
click at [417, 584] on p "Chelci Primer" at bounding box center [374, 582] width 192 height 14
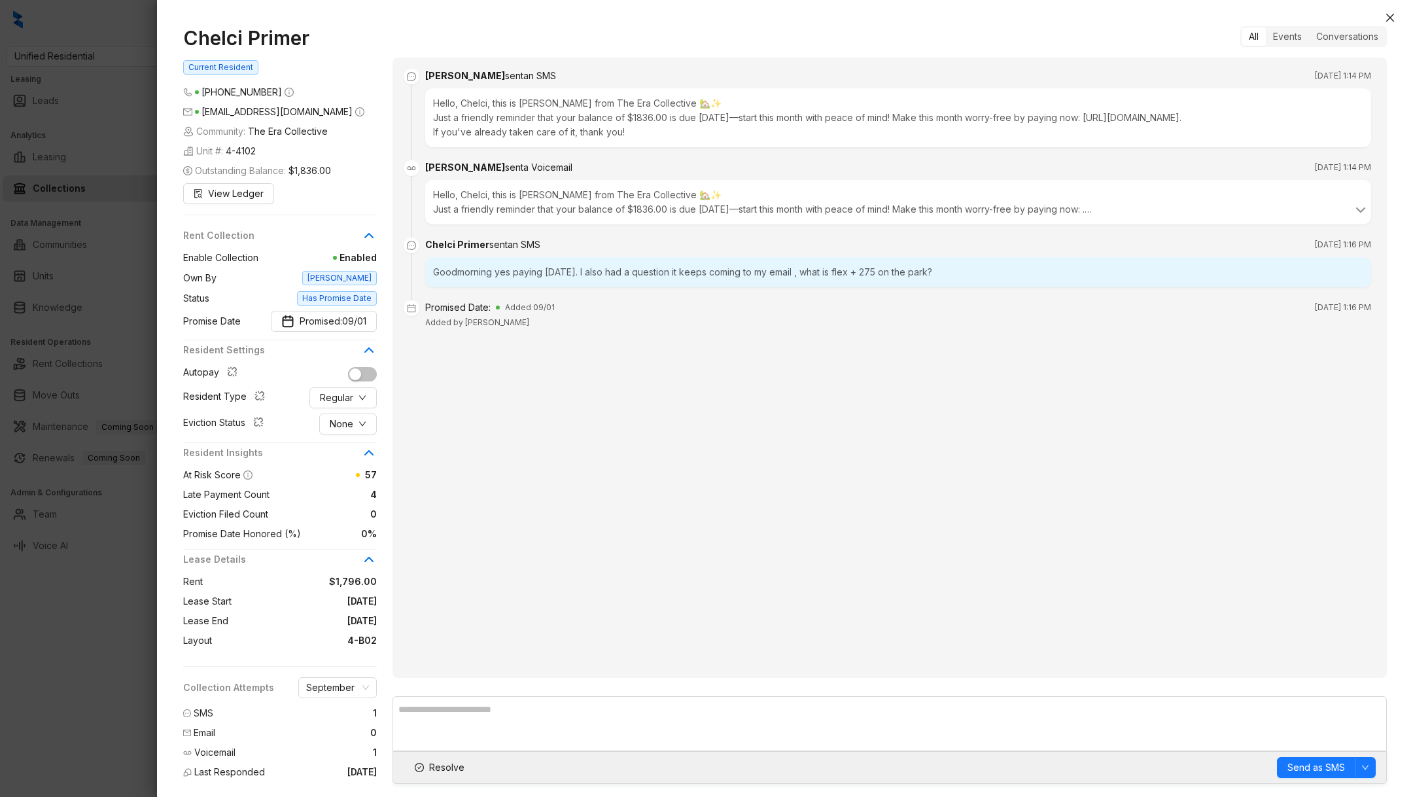
click at [14, 664] on div at bounding box center [706, 398] width 1413 height 797
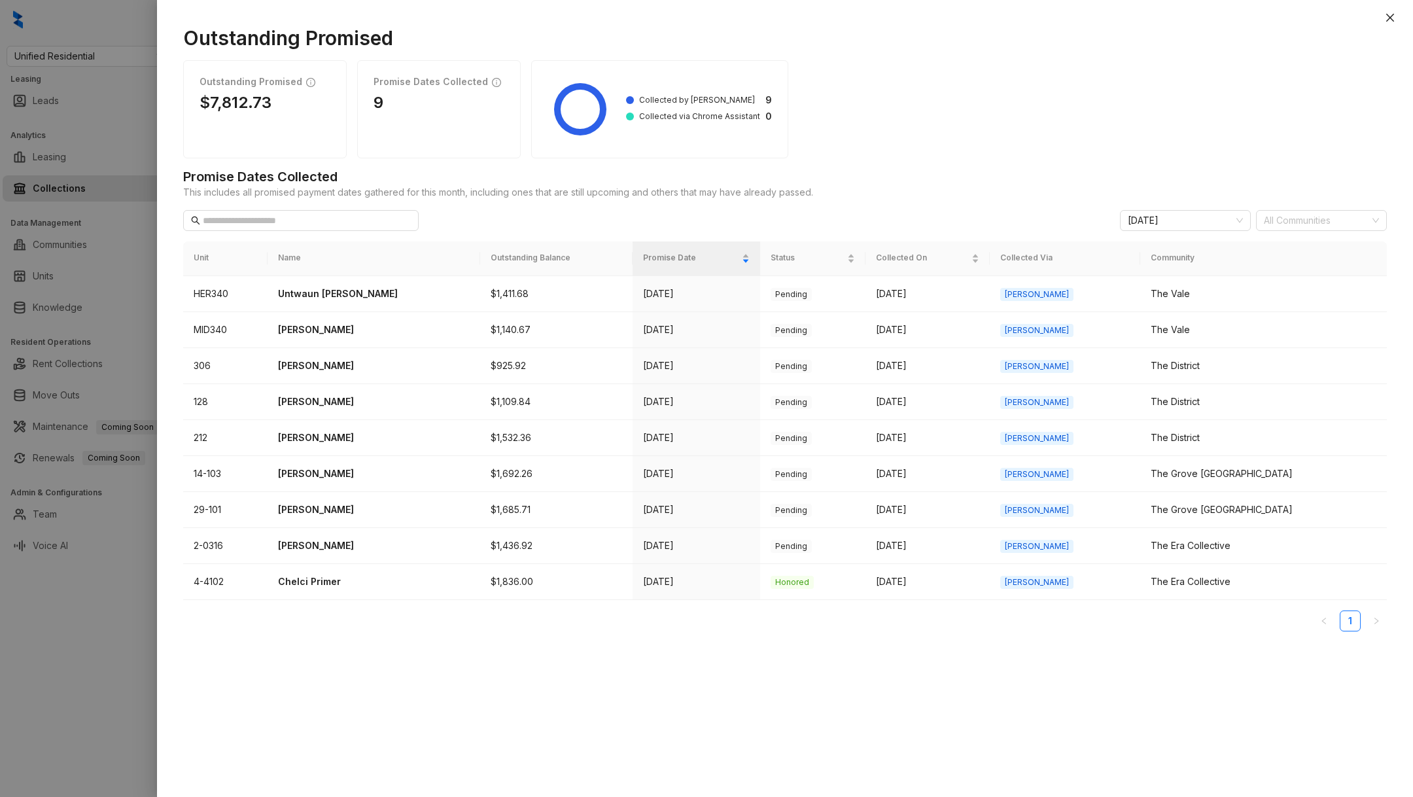
click at [123, 673] on div at bounding box center [706, 398] width 1413 height 797
